Goal: Task Accomplishment & Management: Use online tool/utility

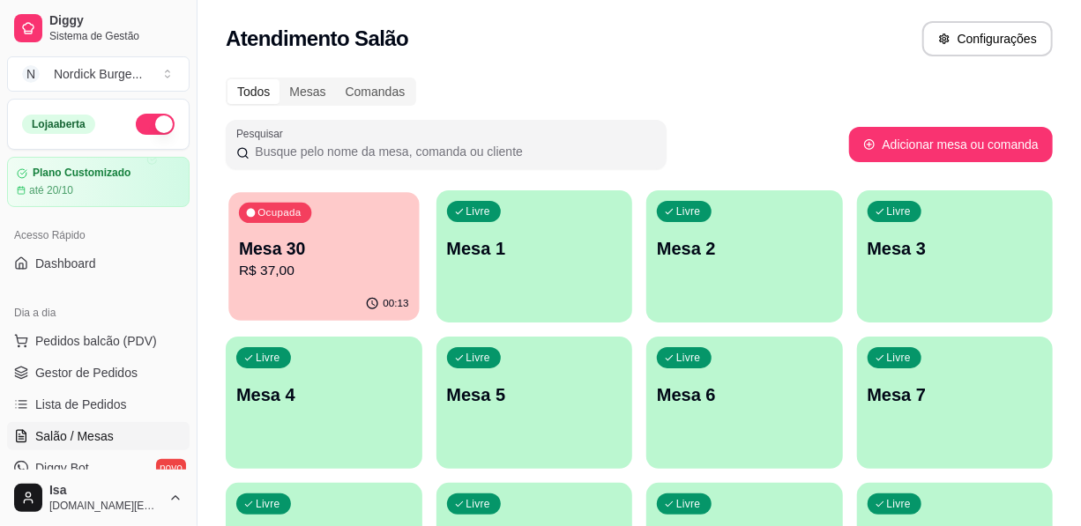
click at [344, 242] on p "Mesa 30" at bounding box center [324, 249] width 170 height 24
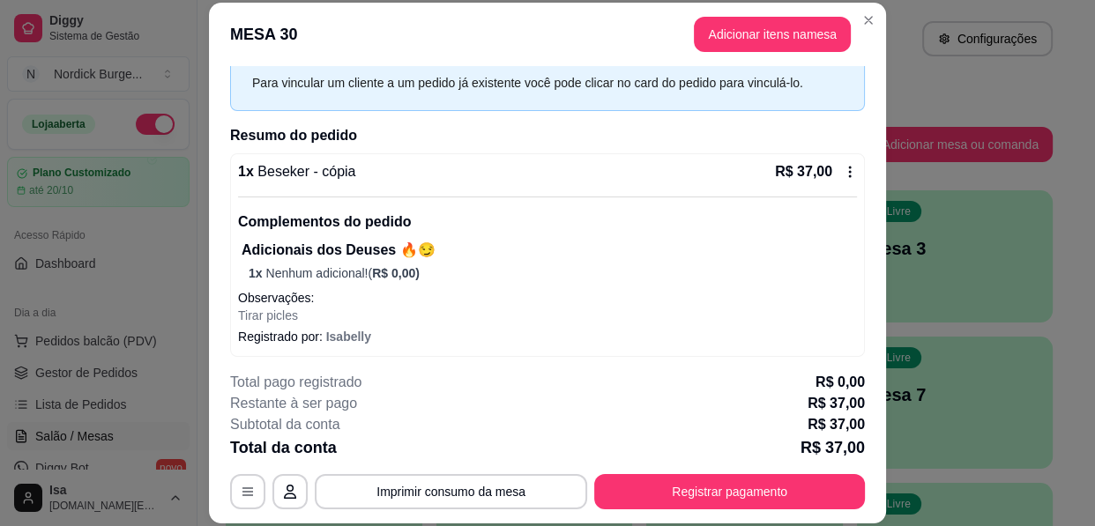
scroll to position [53, 0]
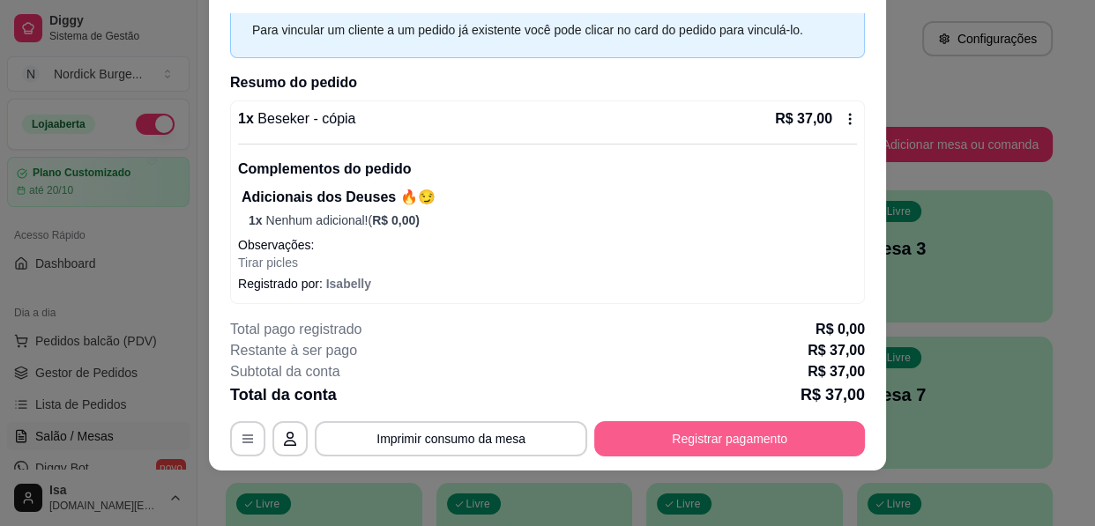
click at [640, 433] on button "Registrar pagamento" at bounding box center [729, 438] width 271 height 35
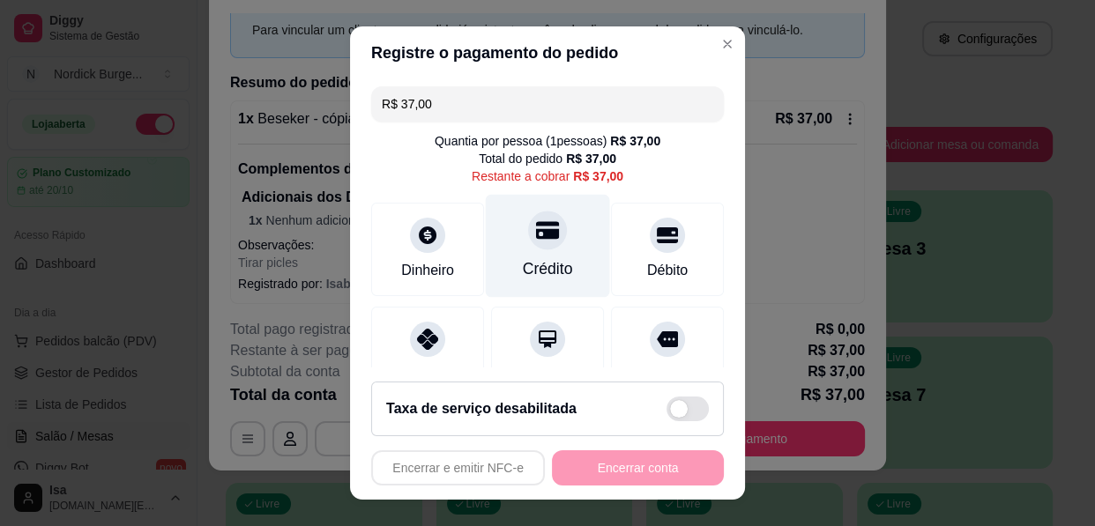
click at [552, 247] on div "Crédito" at bounding box center [548, 246] width 124 height 103
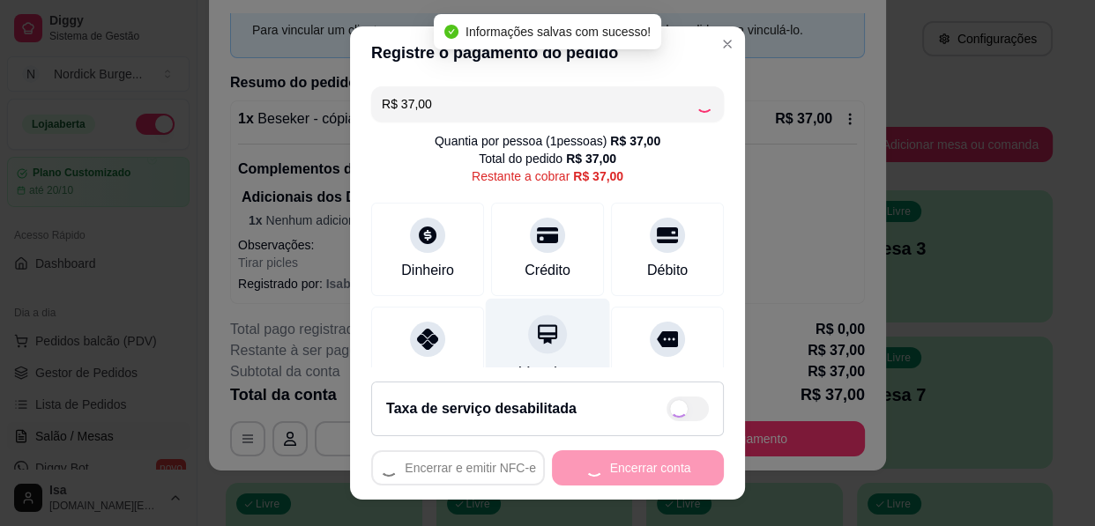
type input "R$ 0,00"
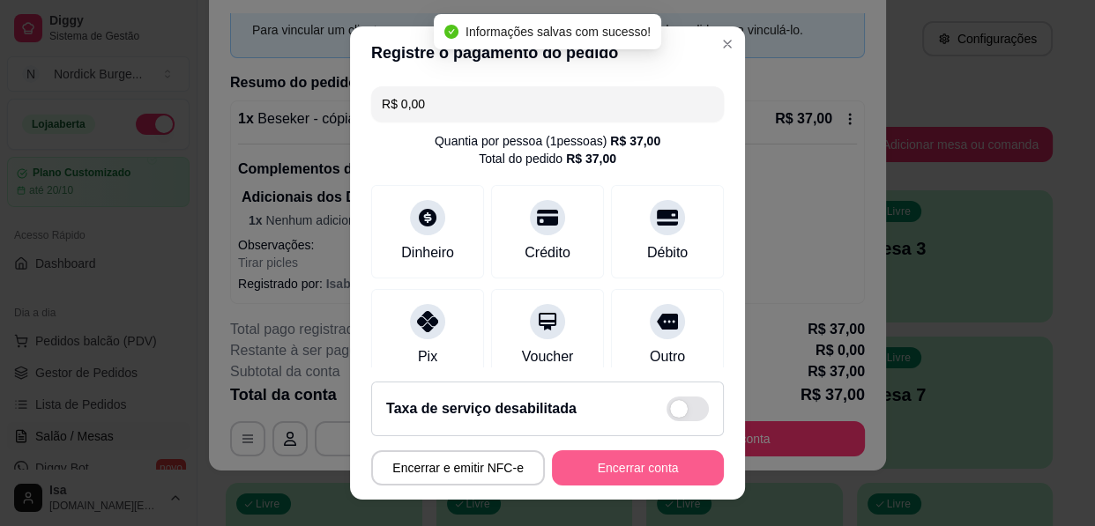
click at [603, 465] on button "Encerrar conta" at bounding box center [638, 467] width 172 height 35
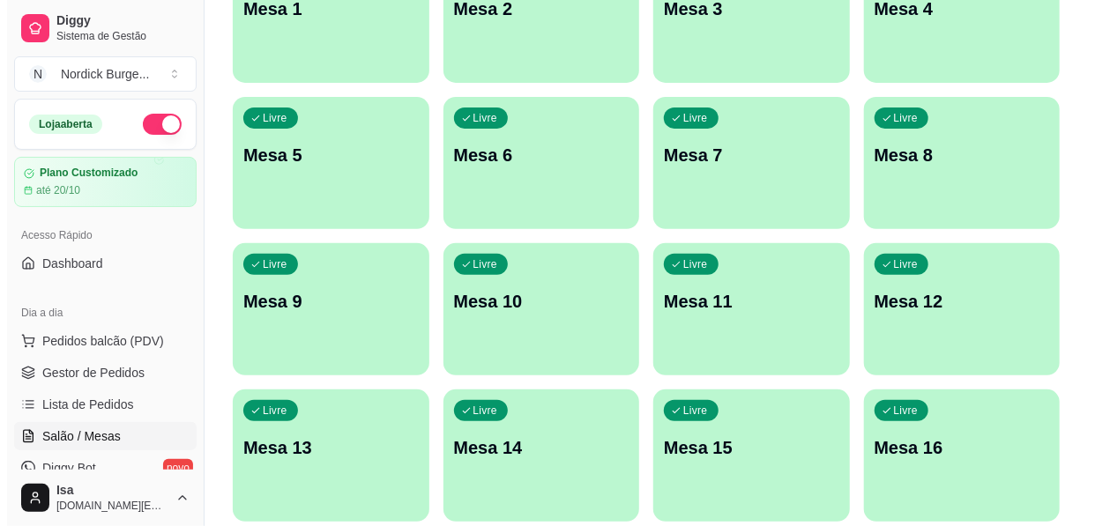
scroll to position [0, 0]
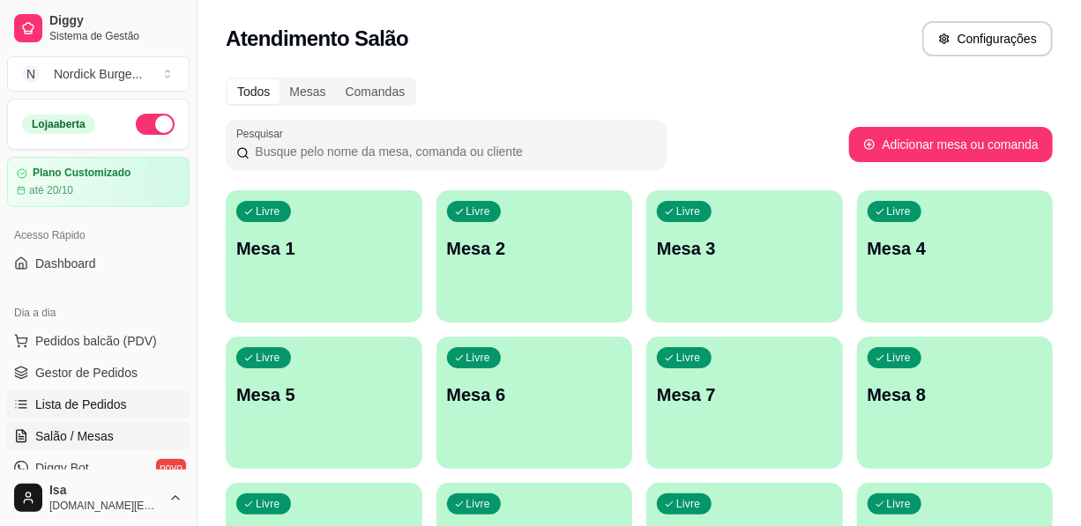
click at [92, 398] on span "Lista de Pedidos" at bounding box center [81, 405] width 92 height 18
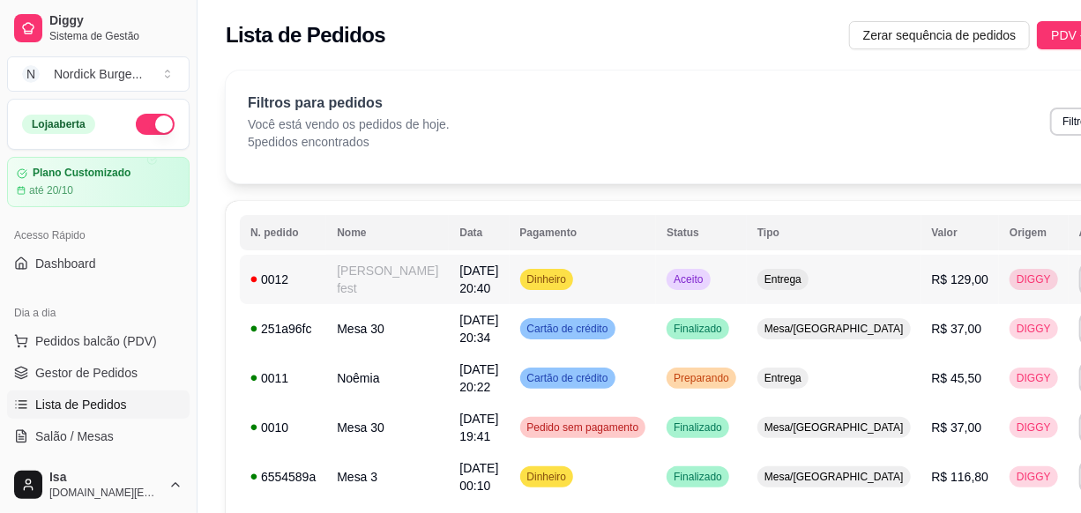
click at [317, 273] on td "0012" at bounding box center [283, 279] width 86 height 49
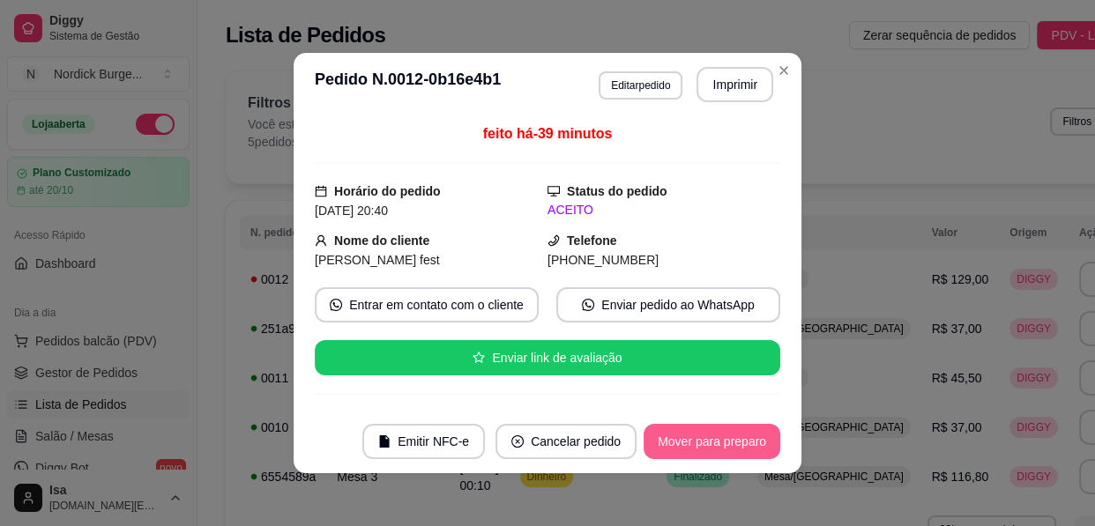
click at [728, 446] on button "Mover para preparo" at bounding box center [711, 441] width 137 height 35
click at [740, 92] on button "Imprimir" at bounding box center [735, 85] width 74 height 34
